Goal: Information Seeking & Learning: Check status

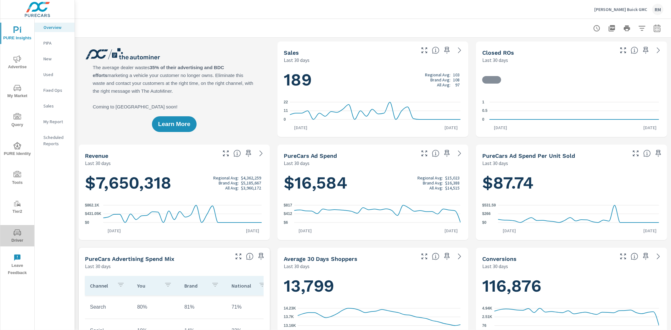
click at [7, 230] on span "Driver" at bounding box center [17, 236] width 30 height 15
click at [20, 237] on span "Driver" at bounding box center [17, 236] width 30 height 15
